Goal: Task Accomplishment & Management: Use online tool/utility

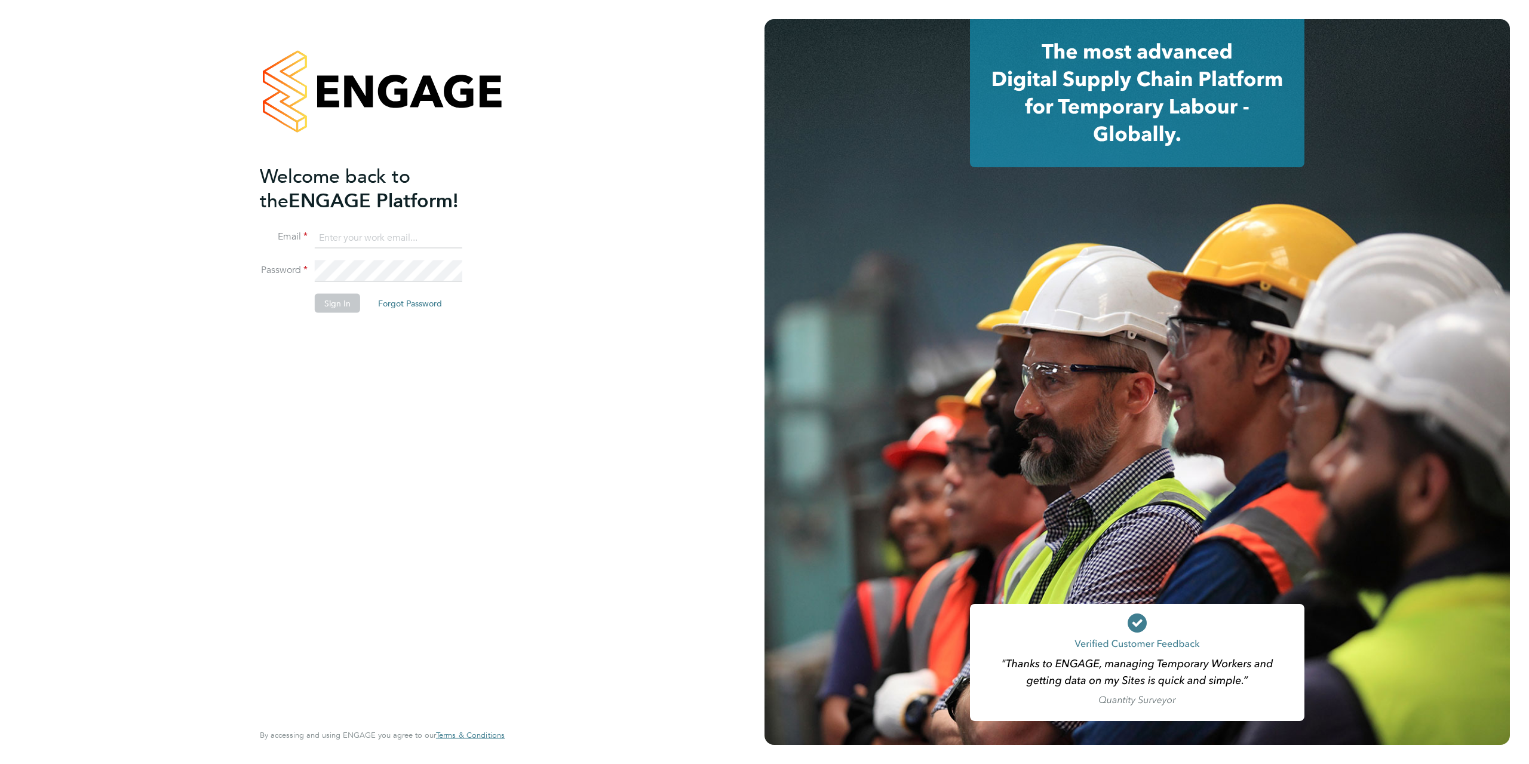
click at [346, 232] on input at bounding box center [388, 237] width 147 height 21
type input "JRichardson@hamiltonmayday.co.uk"
click at [328, 305] on button "Sign In" at bounding box center [337, 302] width 45 height 19
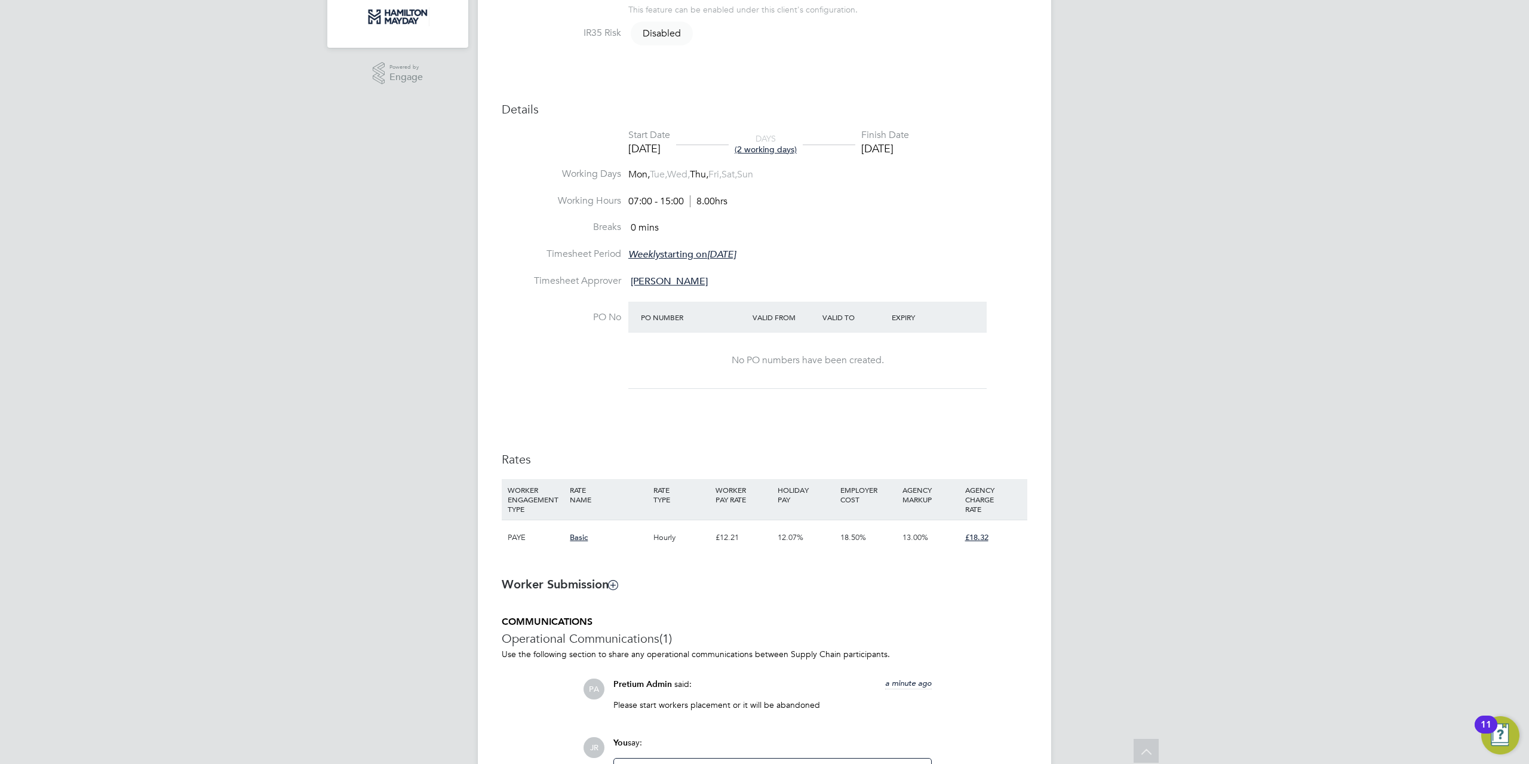
scroll to position [107, 0]
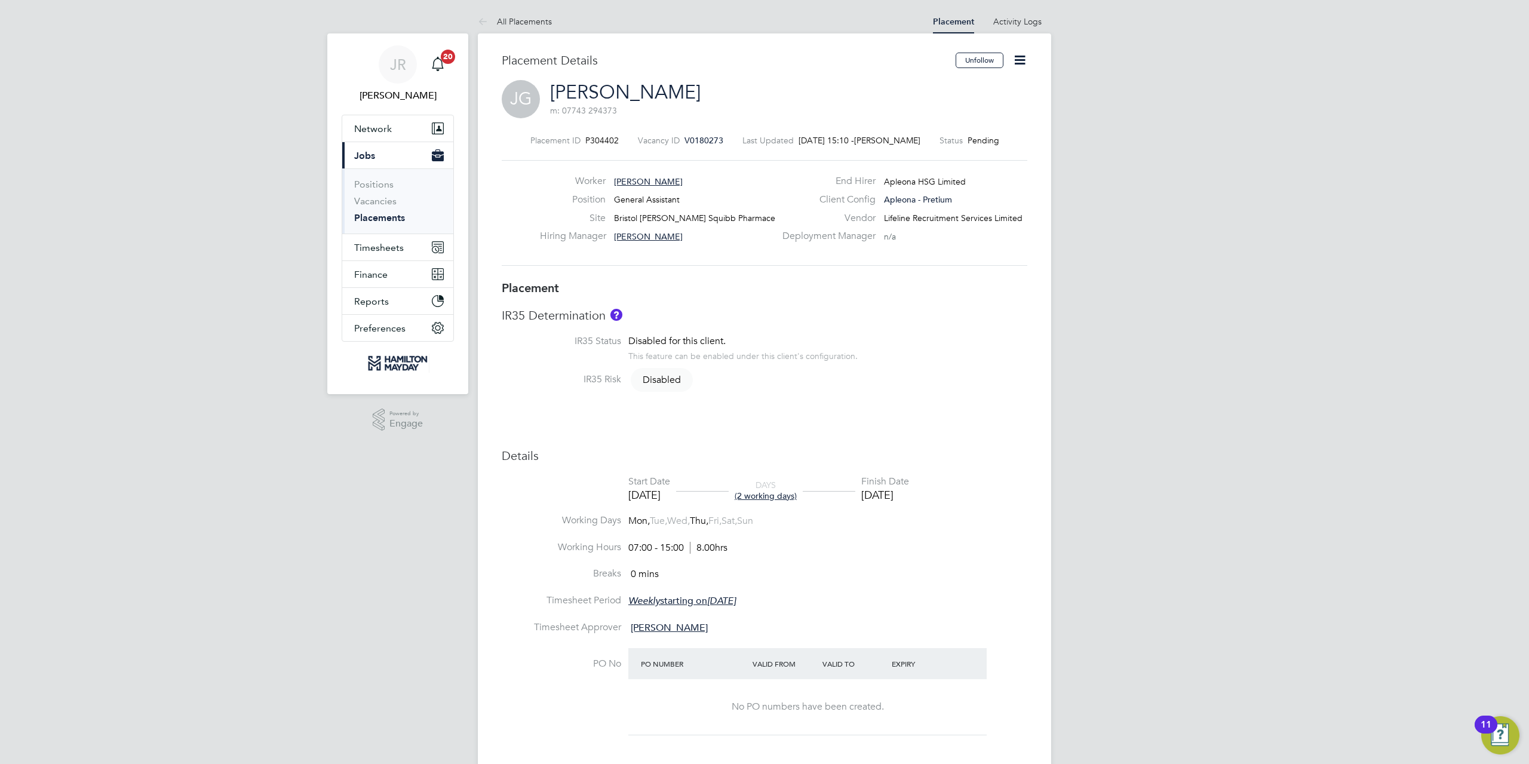
click at [1024, 57] on icon at bounding box center [1019, 60] width 15 height 15
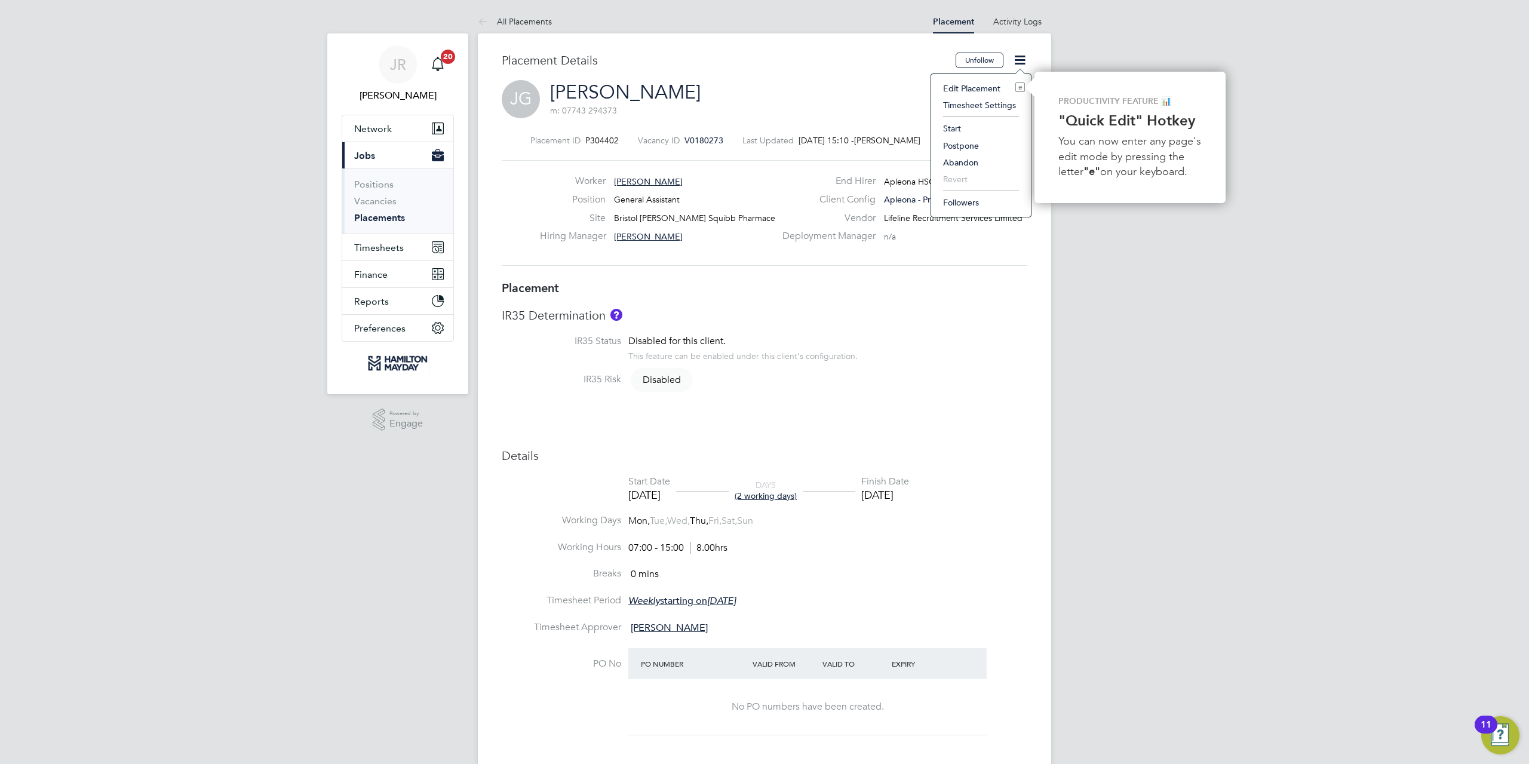
click at [960, 127] on li "Start" at bounding box center [981, 128] width 88 height 17
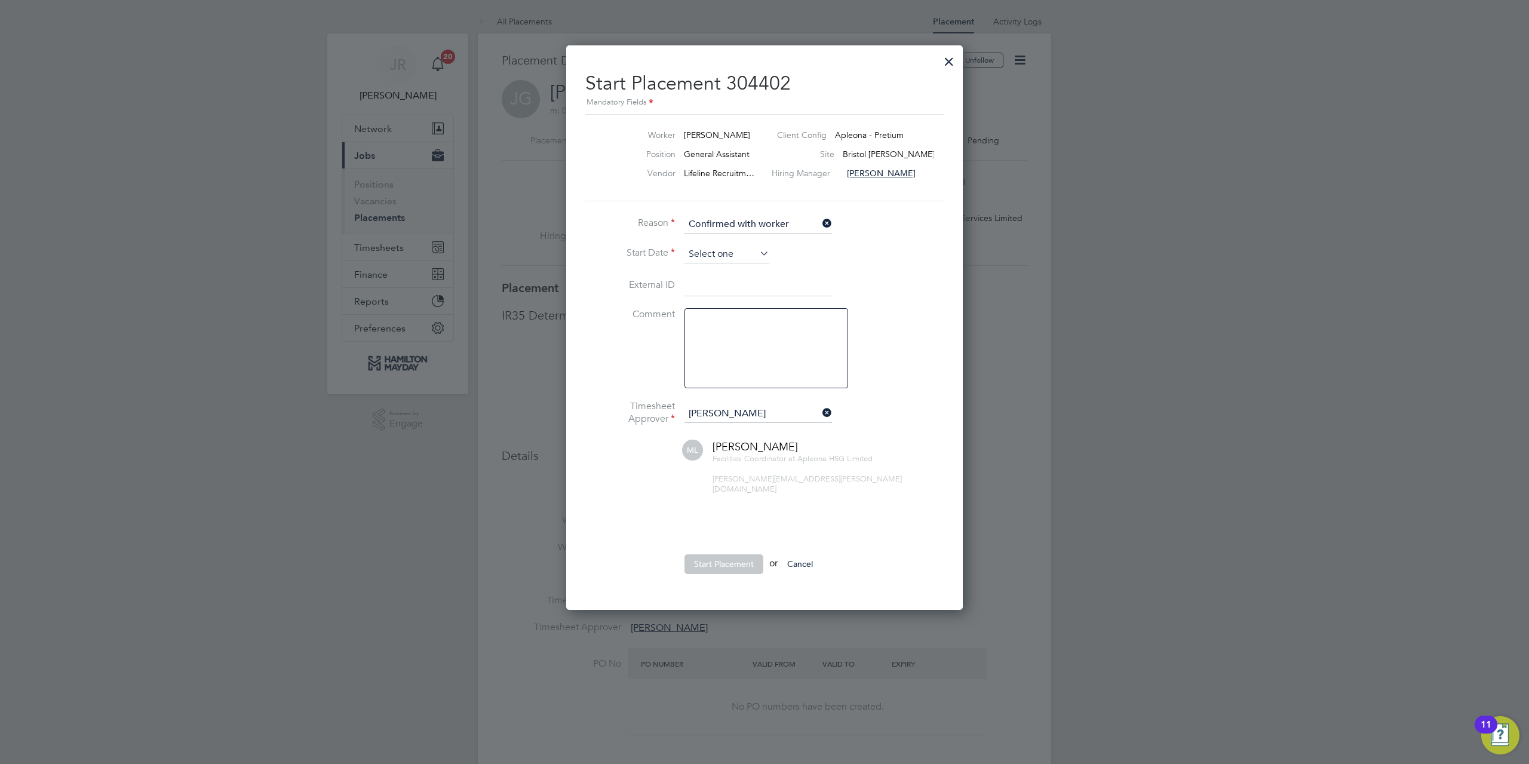
drag, startPoint x: 712, startPoint y: 253, endPoint x: 715, endPoint y: 262, distance: 10.2
click at [711, 253] on input at bounding box center [726, 254] width 85 height 18
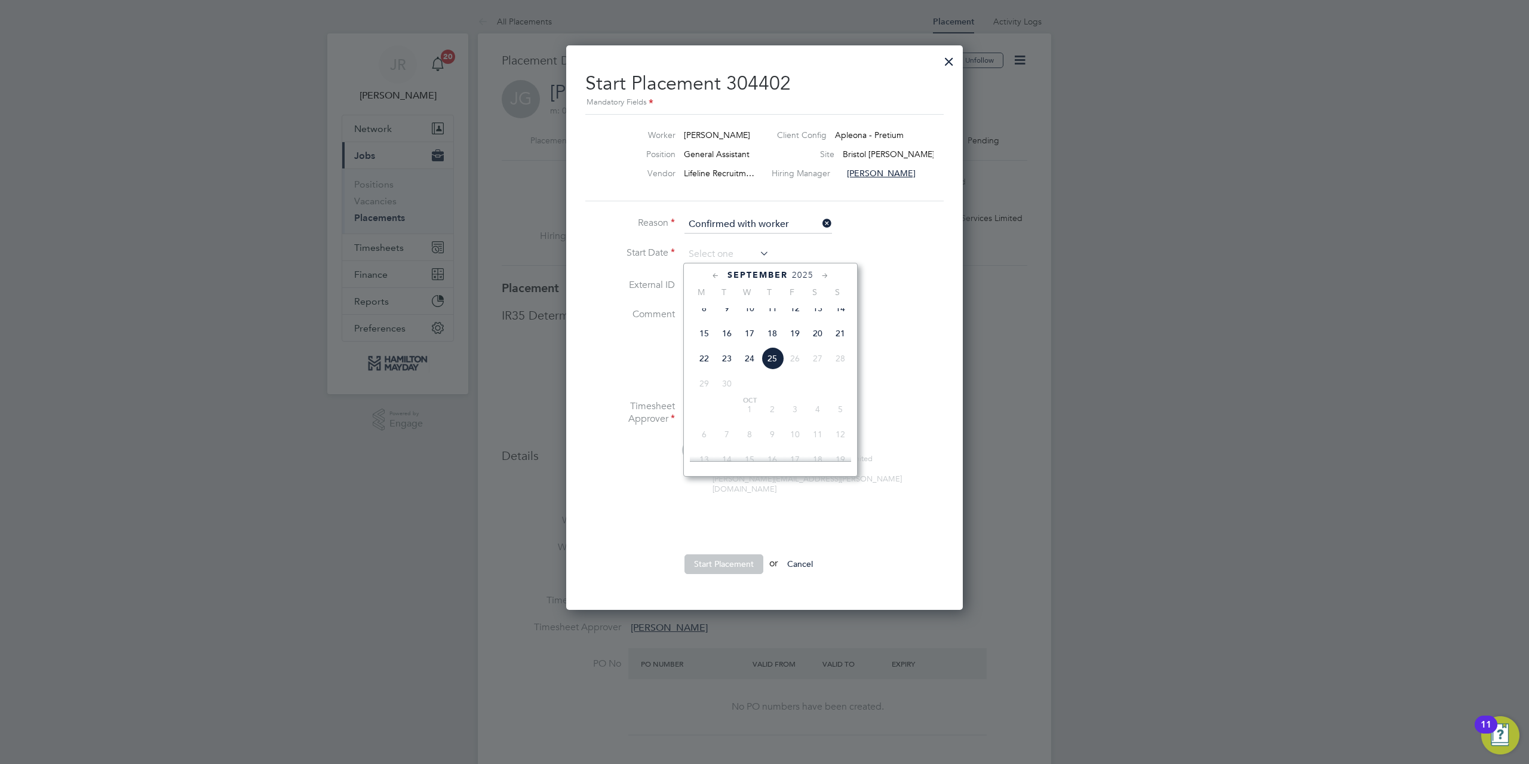
click at [770, 345] on span "18" at bounding box center [772, 333] width 23 height 23
type input "[DATE]"
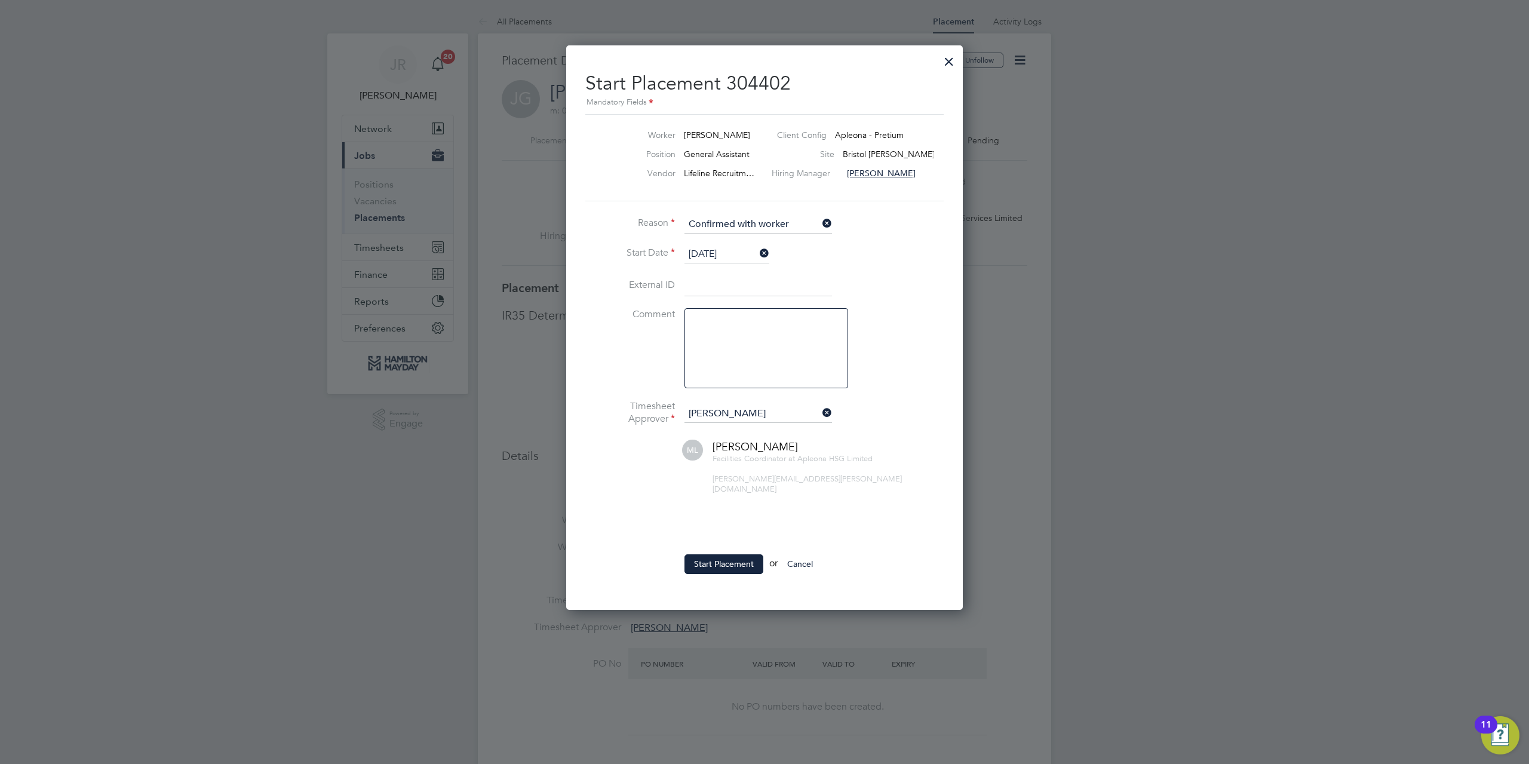
click at [875, 262] on li "Start Date [DATE]" at bounding box center [764, 260] width 358 height 30
click at [736, 554] on button "Start Placement" at bounding box center [723, 563] width 79 height 19
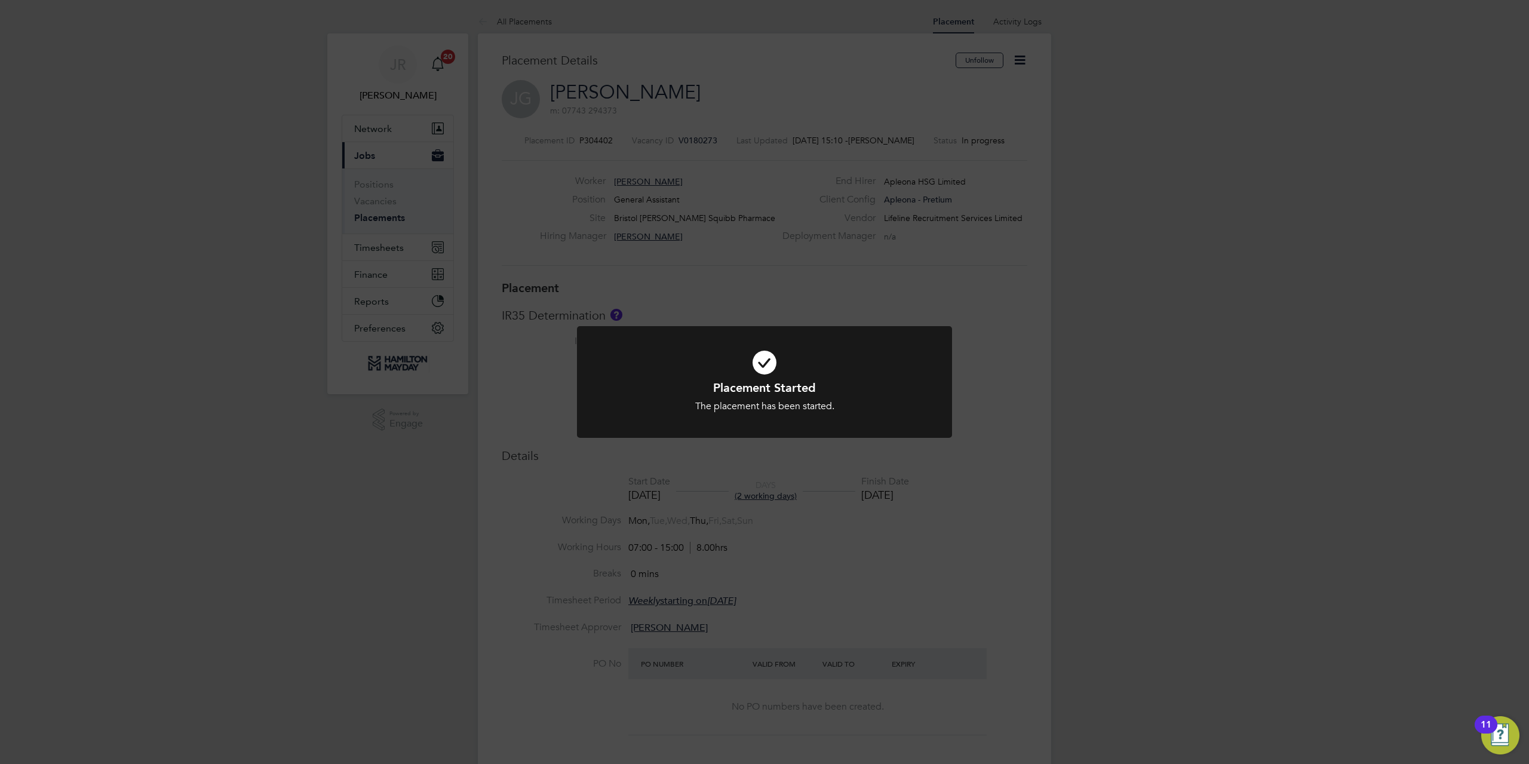
click at [978, 311] on div "Placement Started The placement has been started. Cancel Okay" at bounding box center [764, 382] width 1529 height 764
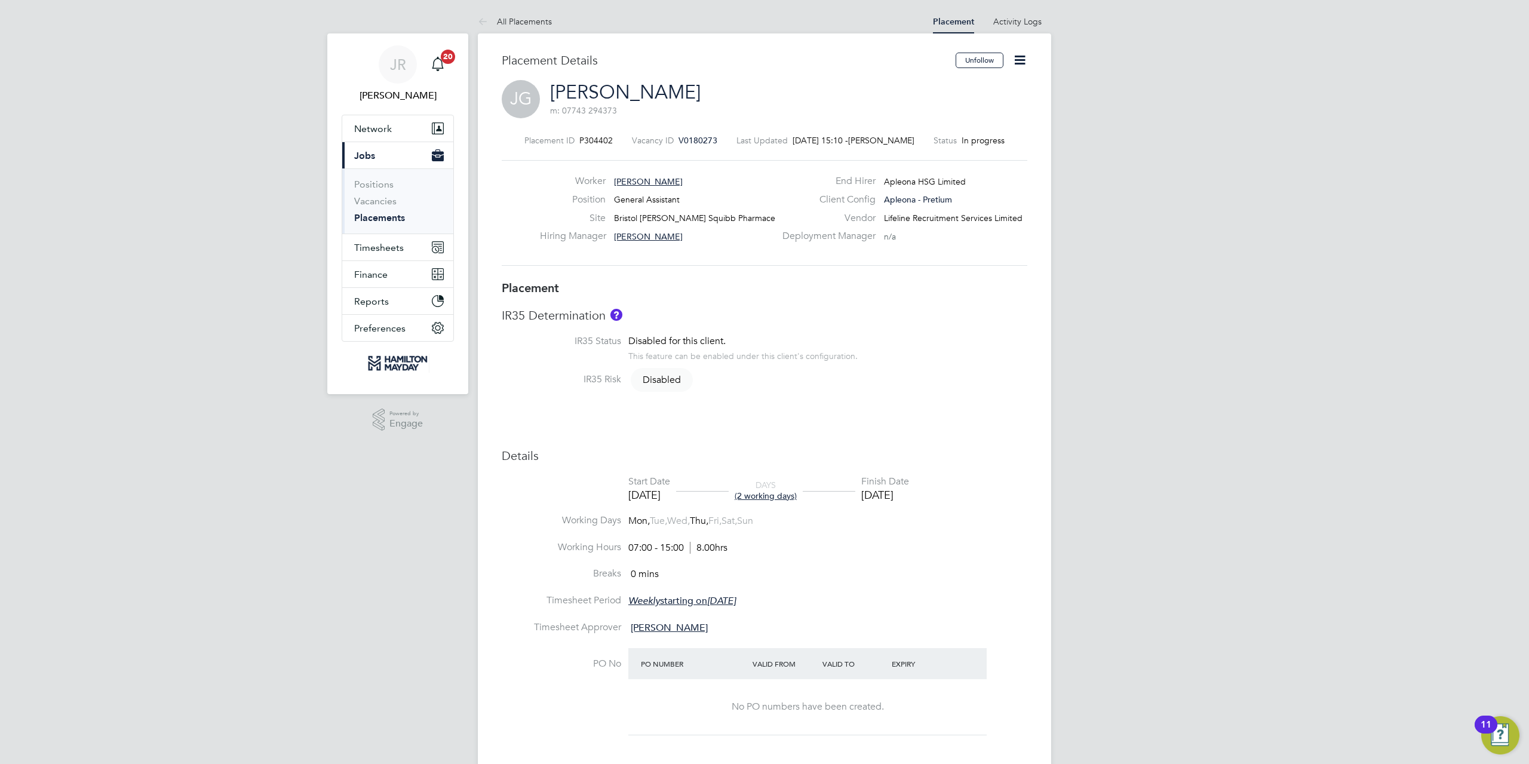
drag, startPoint x: 975, startPoint y: 343, endPoint x: 972, endPoint y: 352, distance: 8.9
click at [975, 345] on li "IR35 Status Disabled for this client. This feature can be enabled under this cl…" at bounding box center [764, 354] width 525 height 38
click at [1173, 427] on div "JR [PERSON_NAME] Notifications 20 Applications: Network Team Members Businesses…" at bounding box center [764, 644] width 1529 height 1288
